Goal: Find specific page/section: Find specific page/section

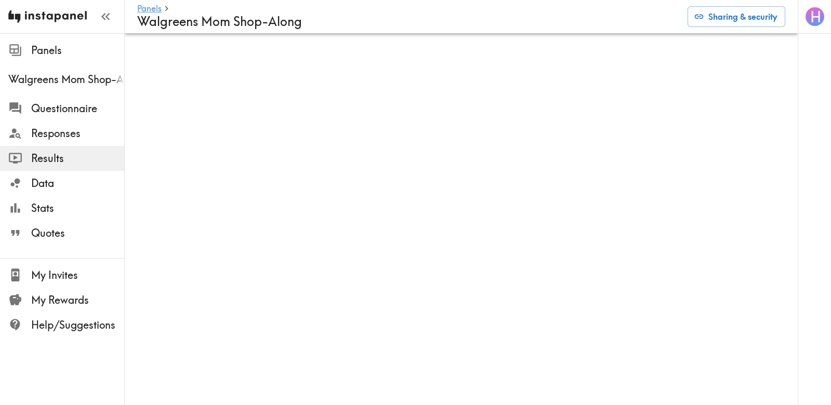
click at [75, 15] on img at bounding box center [47, 16] width 78 height 33
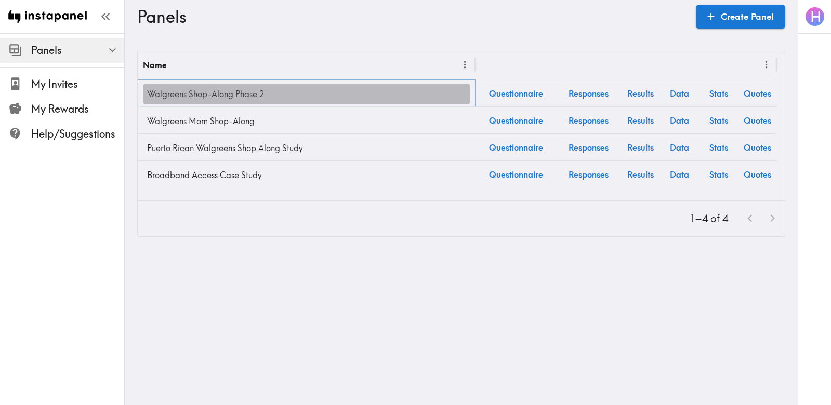
click at [200, 98] on link "Walgreens Shop-Along Phase 2" at bounding box center [306, 94] width 327 height 21
